Goal: Task Accomplishment & Management: Use online tool/utility

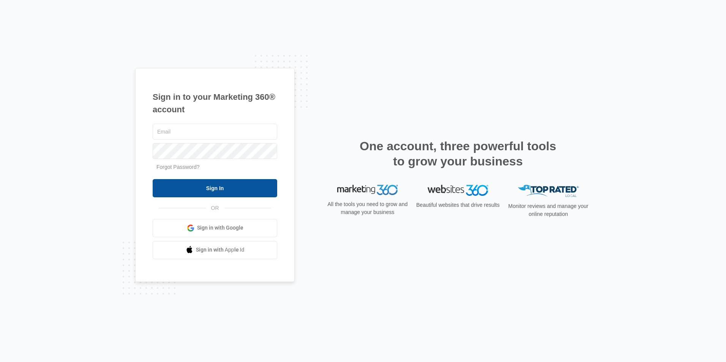
type input "[EMAIL_ADDRESS][DOMAIN_NAME]"
click at [211, 186] on input "Sign In" at bounding box center [215, 188] width 125 height 18
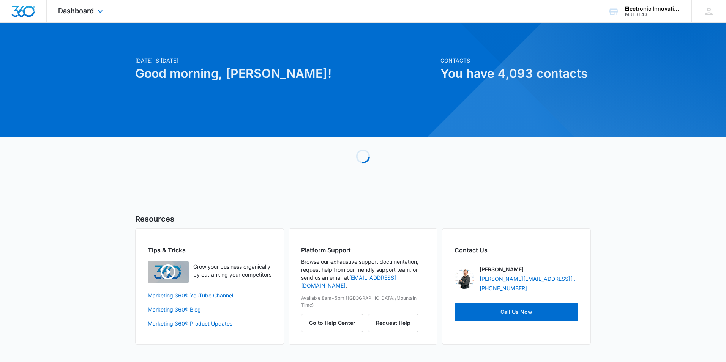
click at [100, 6] on div "Dashboard Apps Reputation Websites Forms CRM Email Social Content Ads Intellige…" at bounding box center [82, 11] width 70 height 22
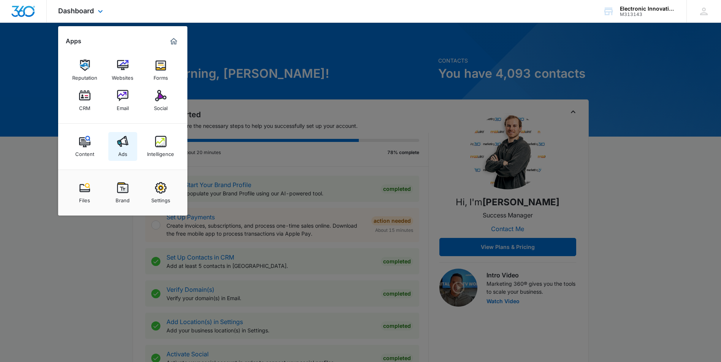
click at [120, 145] on img at bounding box center [122, 141] width 11 height 11
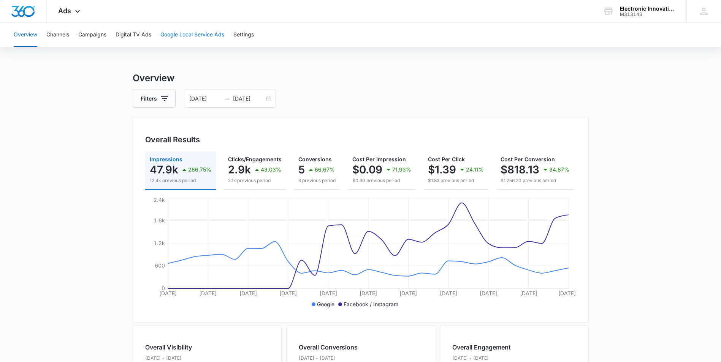
click at [198, 33] on button "Google Local Service Ads" at bounding box center [192, 35] width 64 height 24
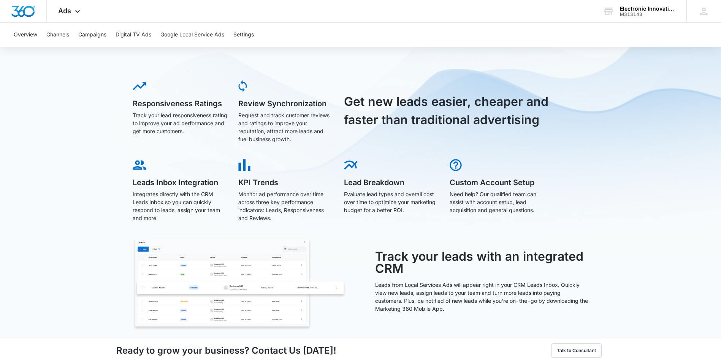
scroll to position [174, 0]
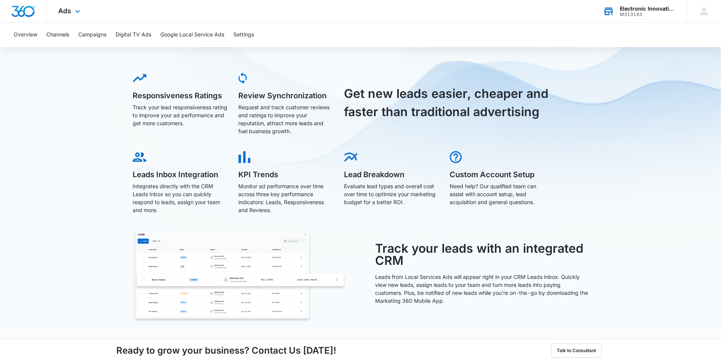
click at [647, 10] on div "Electronic Innovations Inc" at bounding box center [647, 9] width 55 height 6
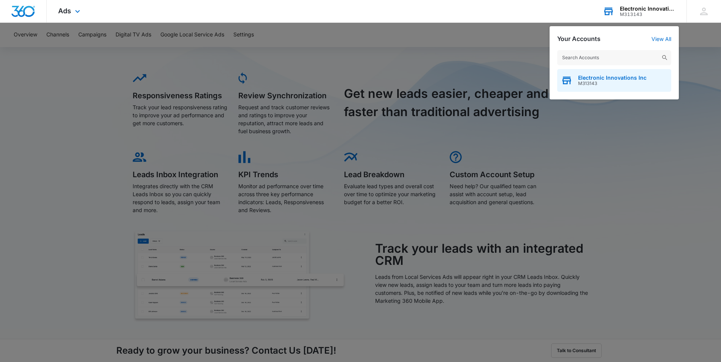
click at [628, 83] on span "M313143" at bounding box center [612, 83] width 68 height 5
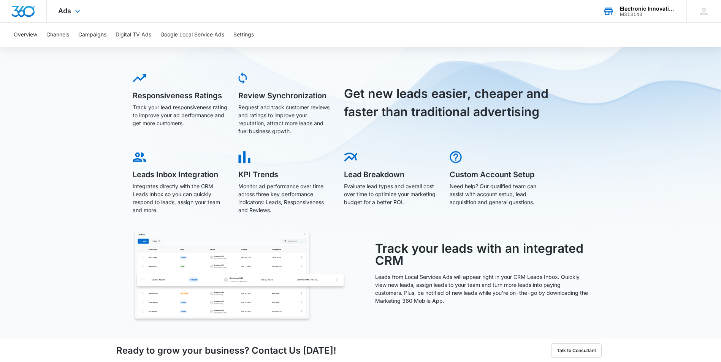
scroll to position [0, 0]
